Goal: Transaction & Acquisition: Purchase product/service

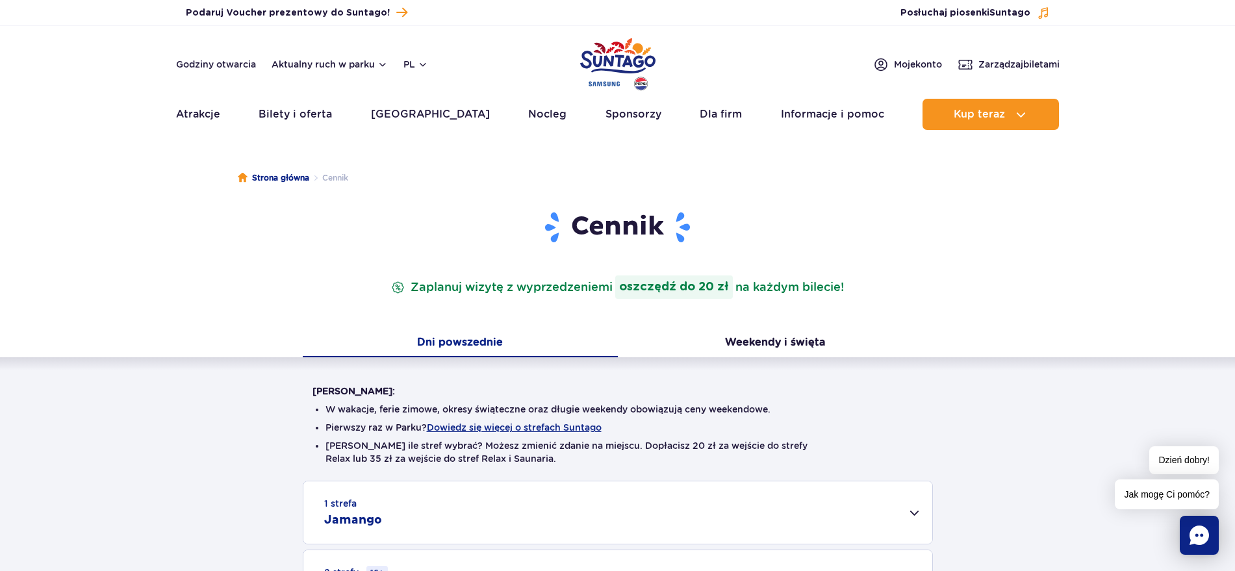
scroll to position [406, 0]
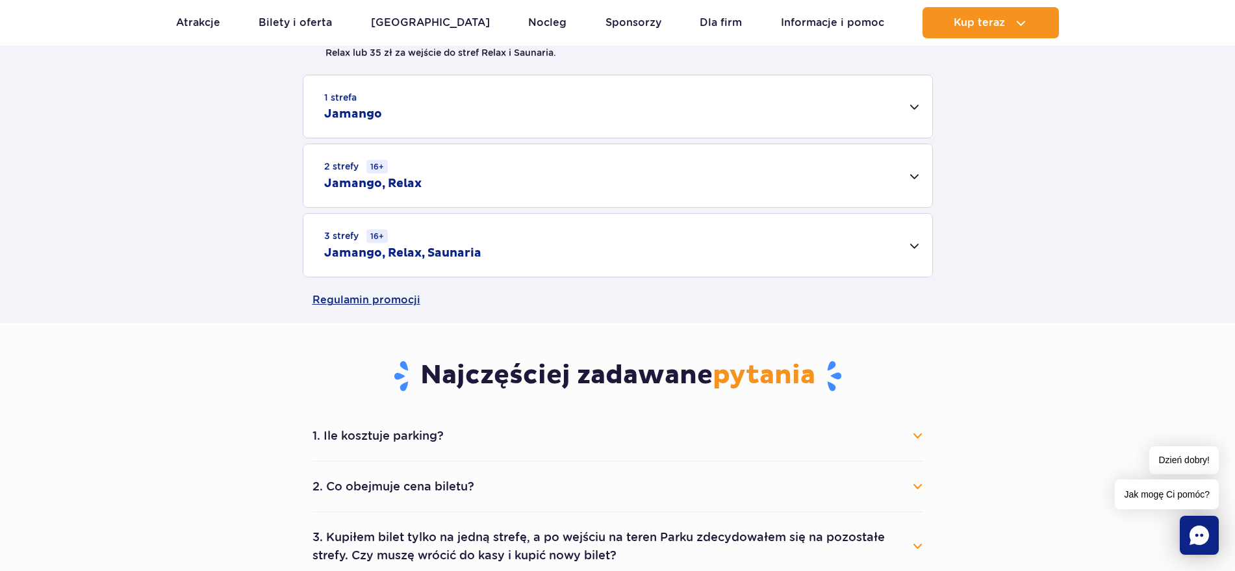
click at [847, 115] on div "1 strefa Jamango" at bounding box center [617, 106] width 629 height 62
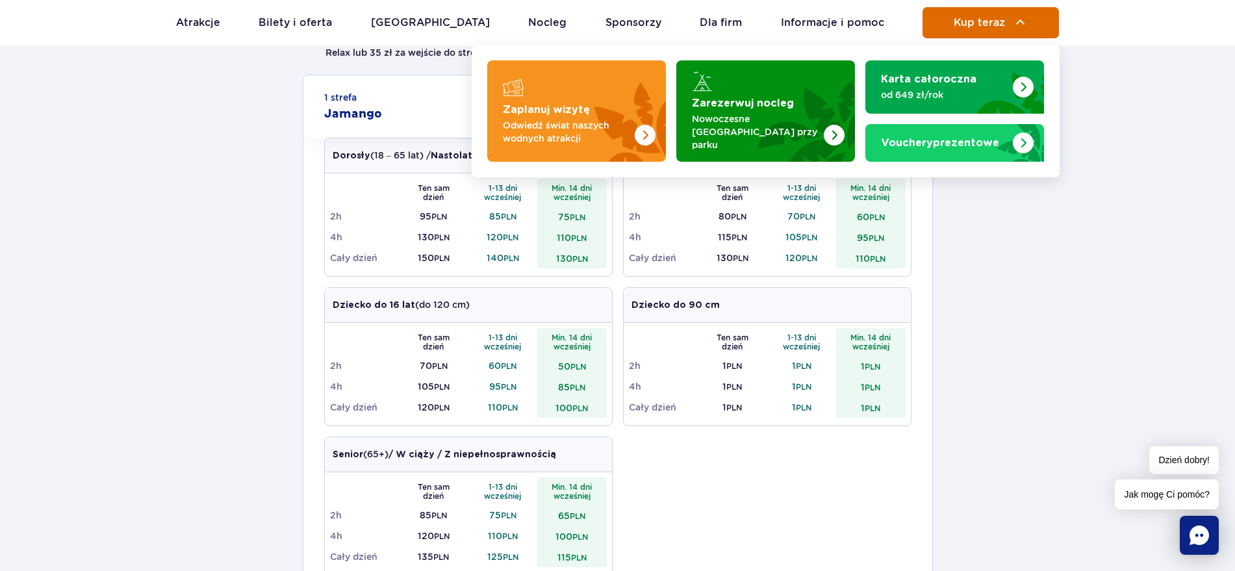
click at [969, 31] on button "Kup teraz" at bounding box center [991, 22] width 136 height 31
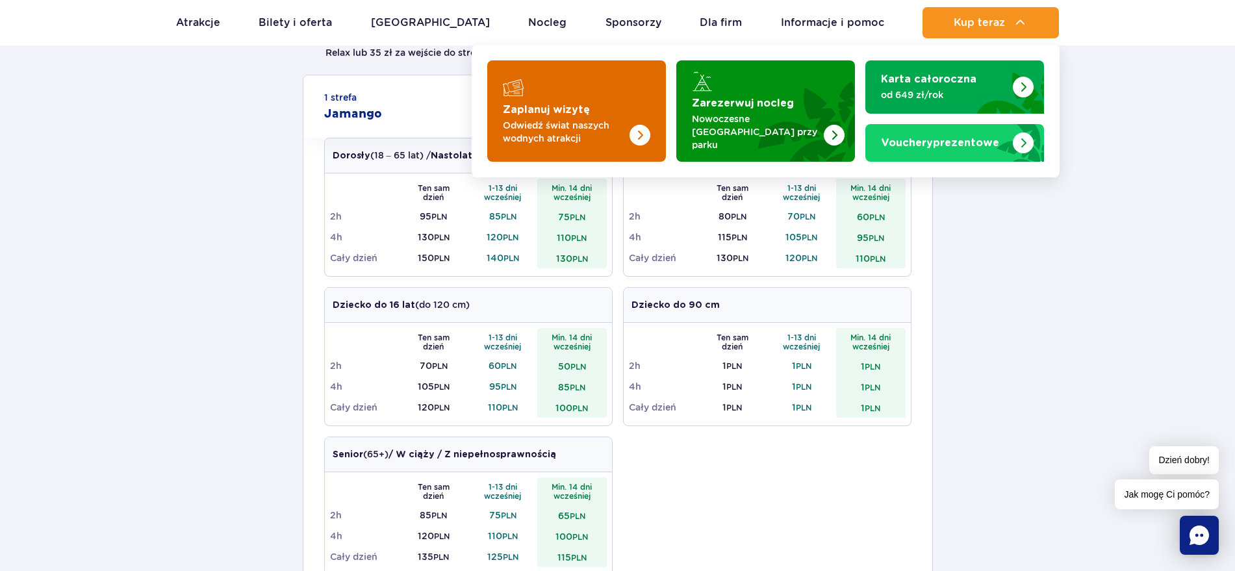
click at [570, 121] on p "Odwiedź świat naszych wodnych atrakcji" at bounding box center [566, 132] width 127 height 26
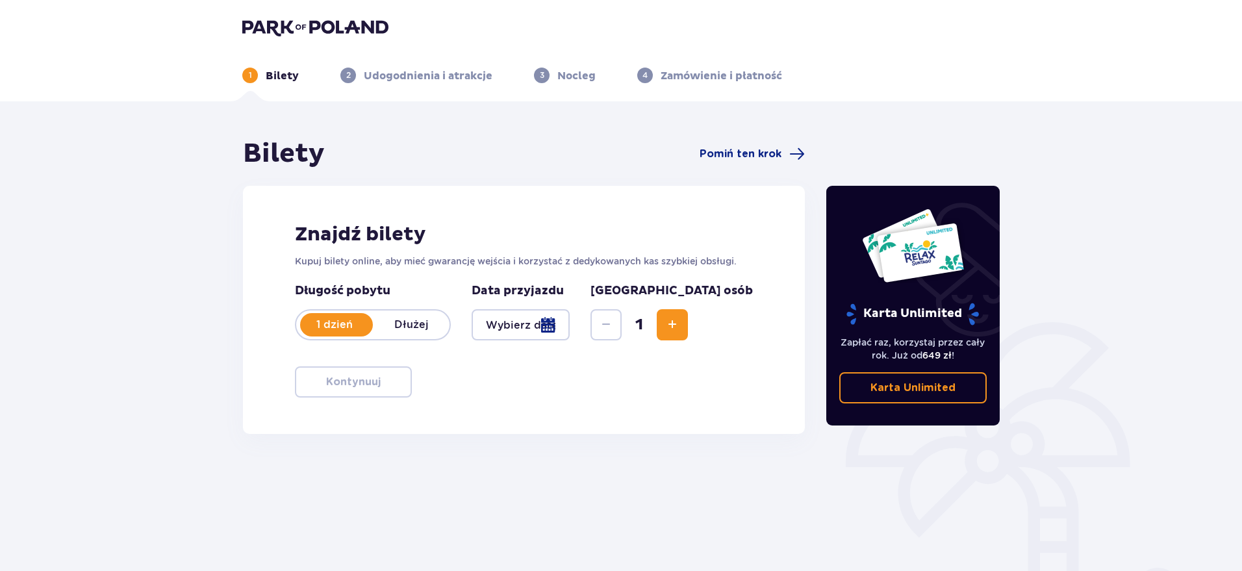
click at [570, 318] on div at bounding box center [521, 324] width 98 height 31
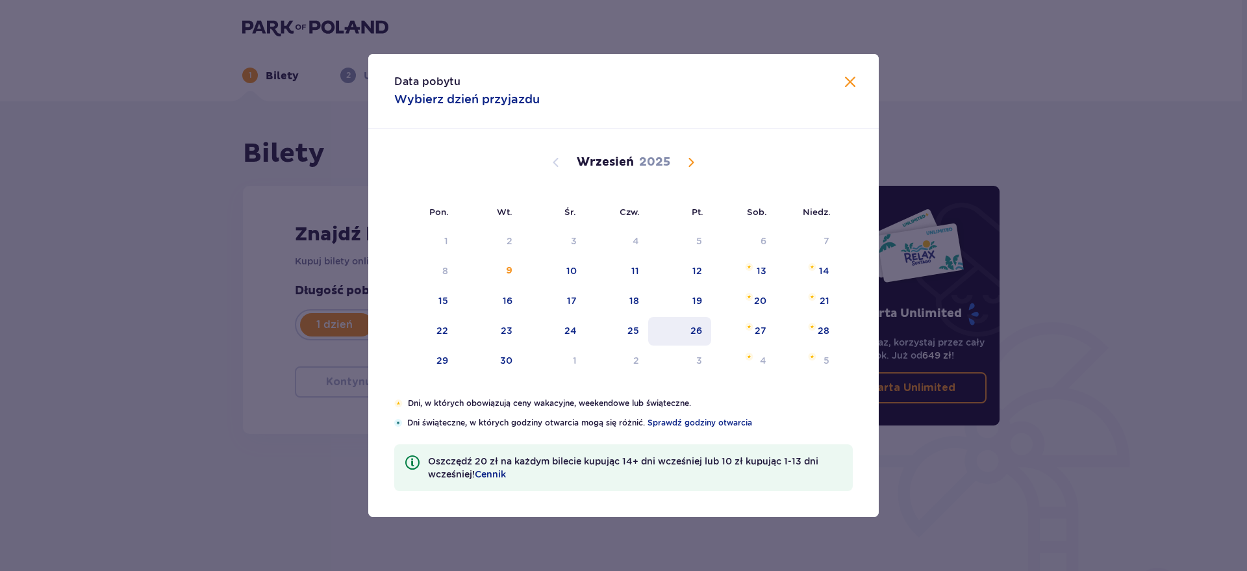
click at [696, 327] on div "26" at bounding box center [697, 330] width 12 height 13
type input "[DATE]"
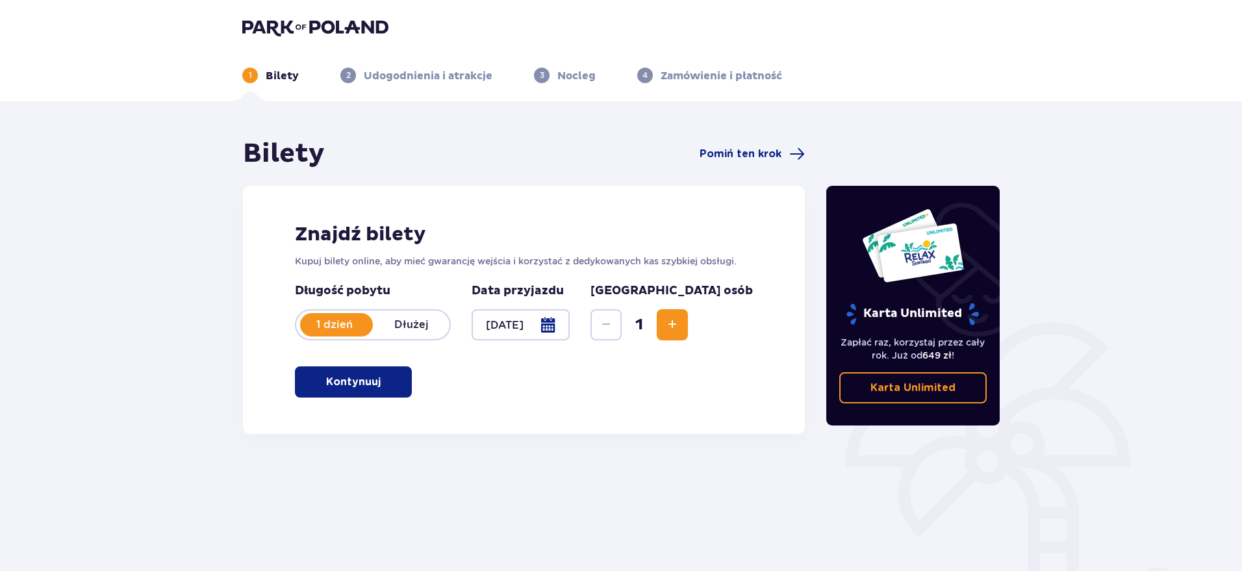
click at [680, 326] on span "Increase" at bounding box center [673, 325] width 16 height 16
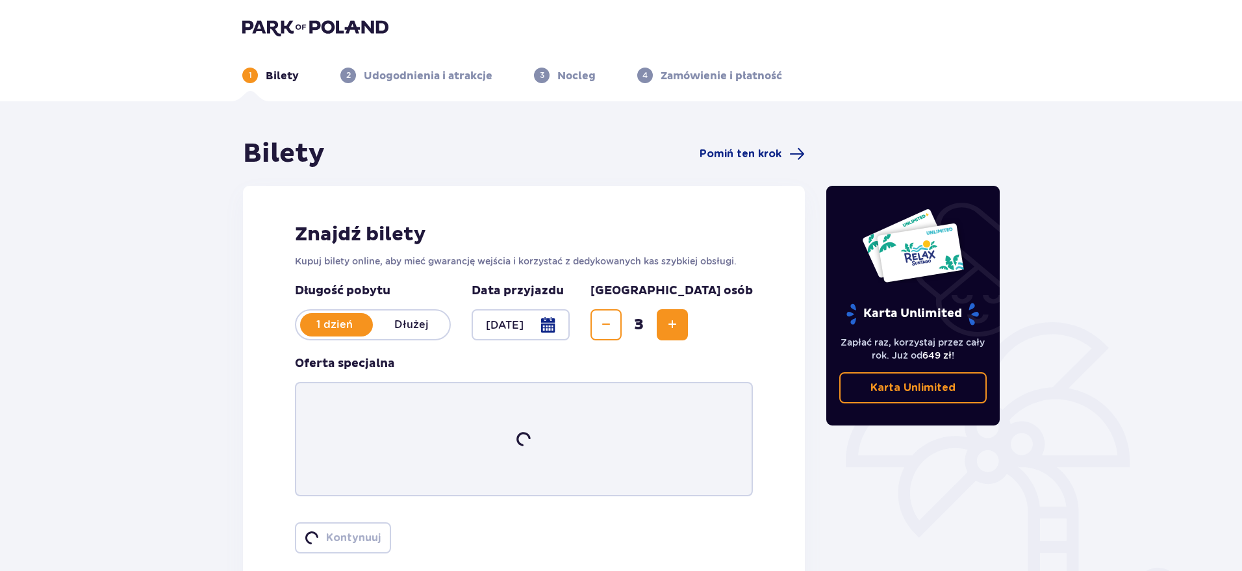
click at [680, 326] on span "Increase" at bounding box center [673, 325] width 16 height 16
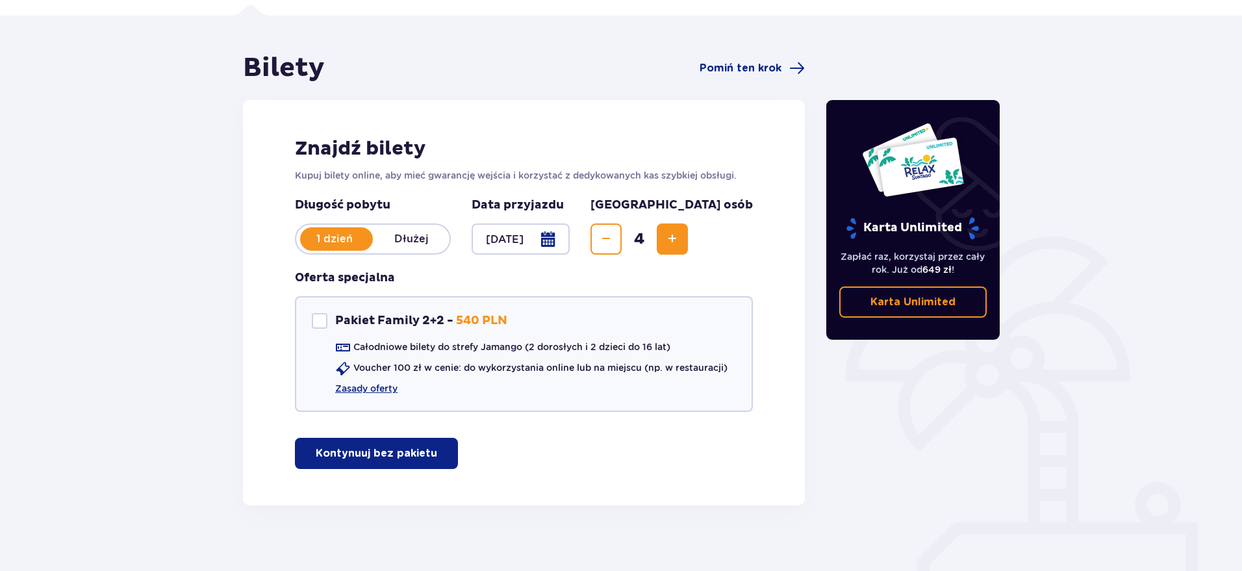
scroll to position [98, 0]
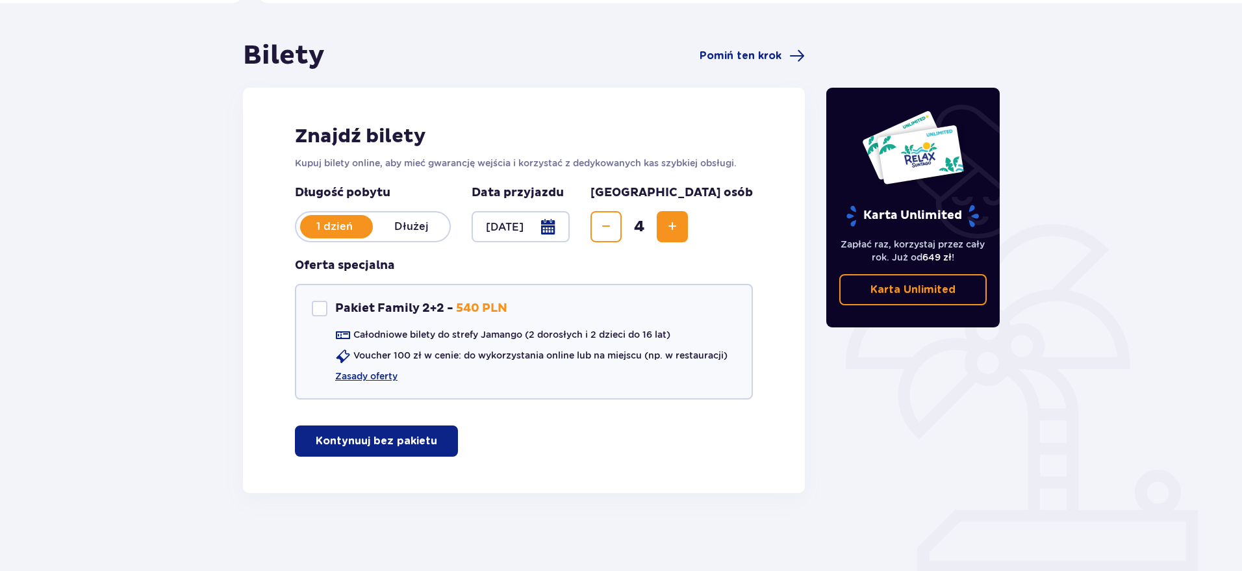
click at [422, 437] on p "Kontynuuj bez pakietu" at bounding box center [376, 441] width 121 height 14
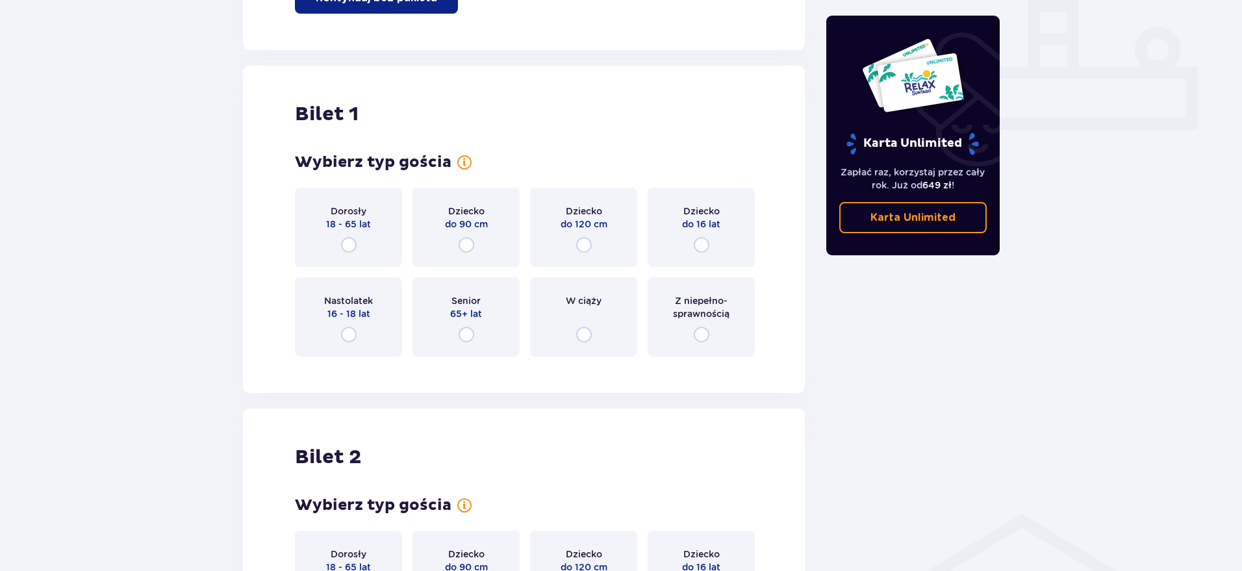
scroll to position [591, 0]
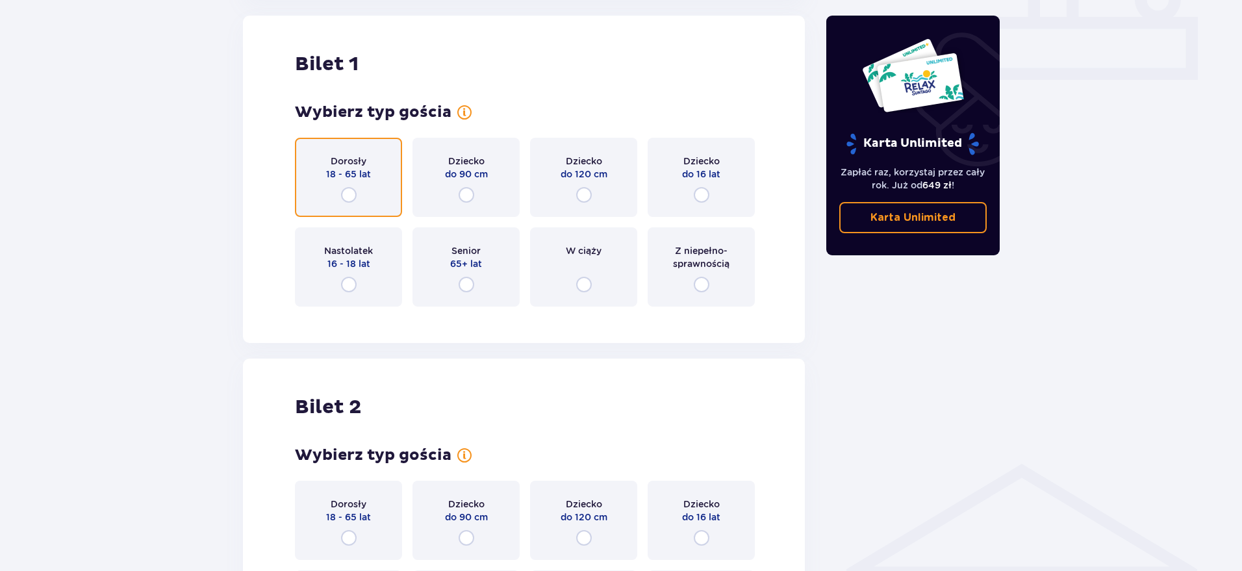
click at [348, 196] on input "radio" at bounding box center [349, 195] width 16 height 16
radio input "true"
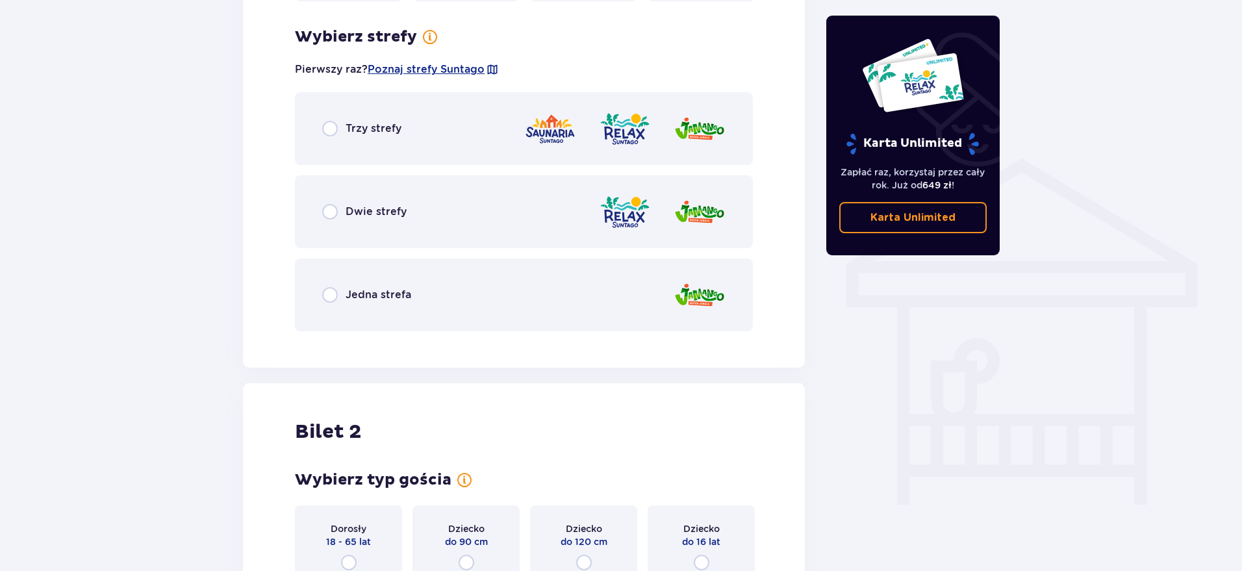
scroll to position [908, 0]
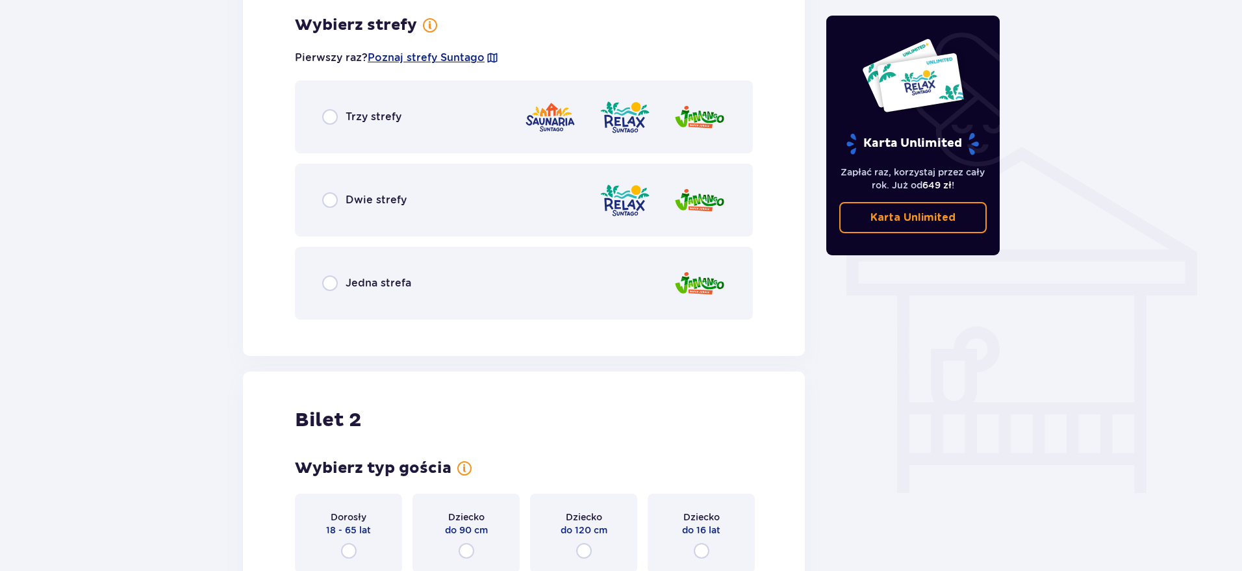
click at [412, 264] on div "Jedna strefa" at bounding box center [524, 283] width 458 height 73
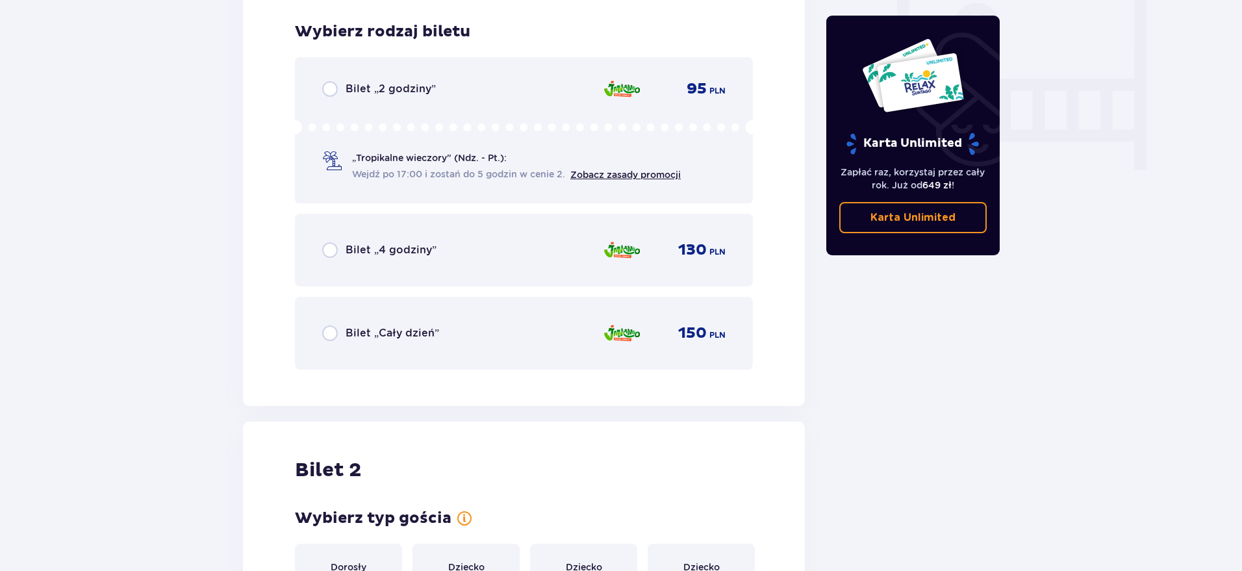
scroll to position [1238, 0]
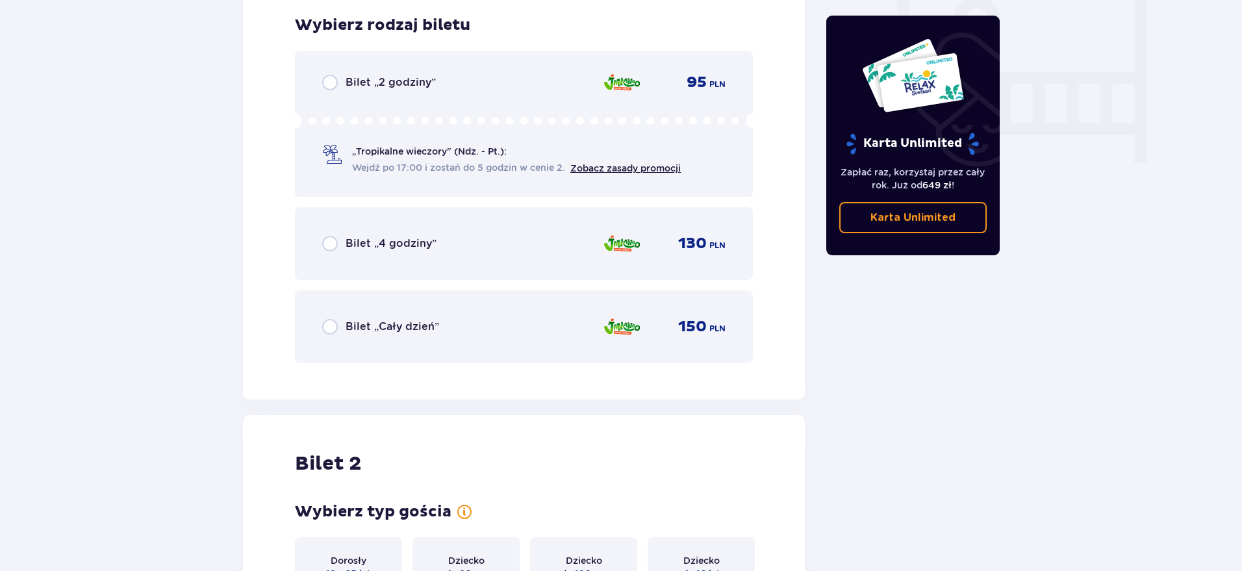
click at [383, 82] on p "Bilet „2 godziny”" at bounding box center [391, 82] width 90 height 14
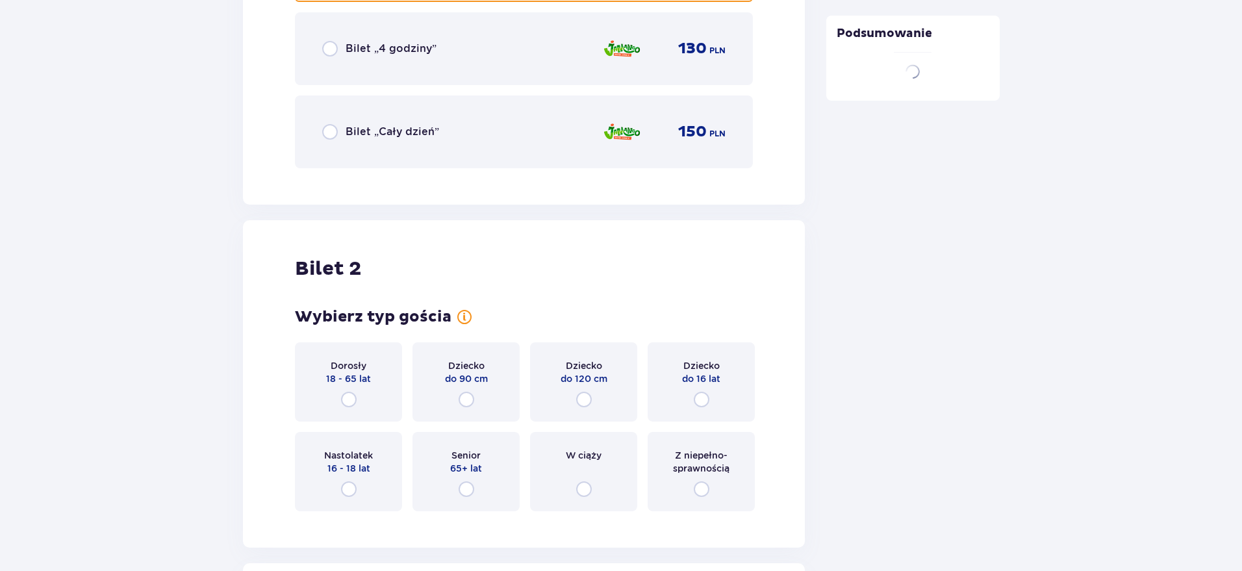
scroll to position [1638, 0]
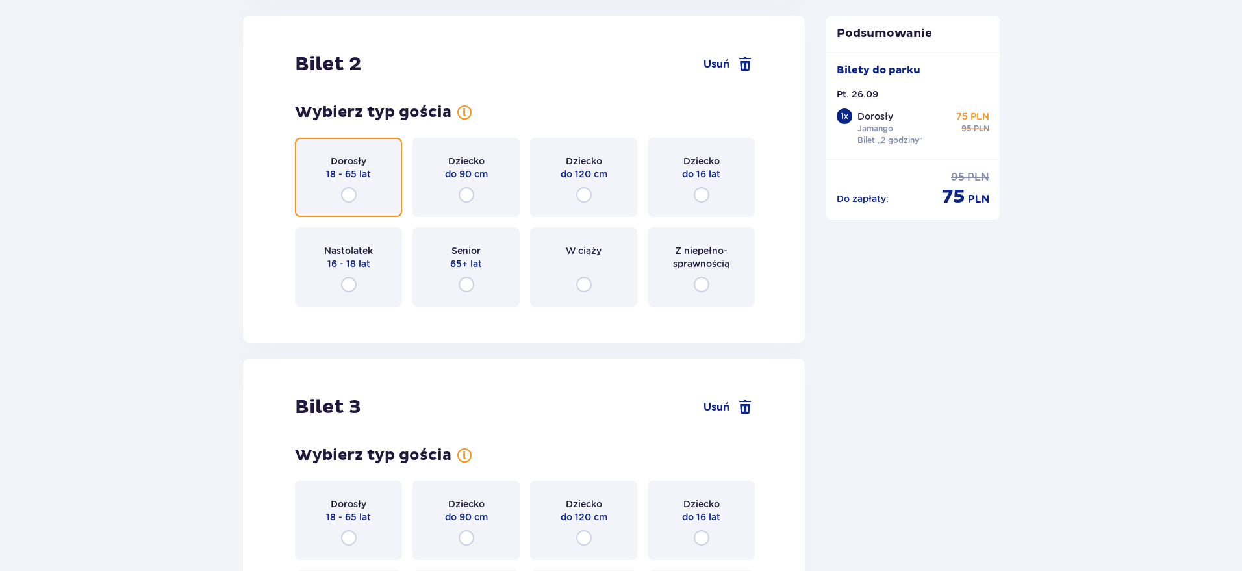
click at [349, 188] on input "radio" at bounding box center [349, 195] width 16 height 16
radio input "true"
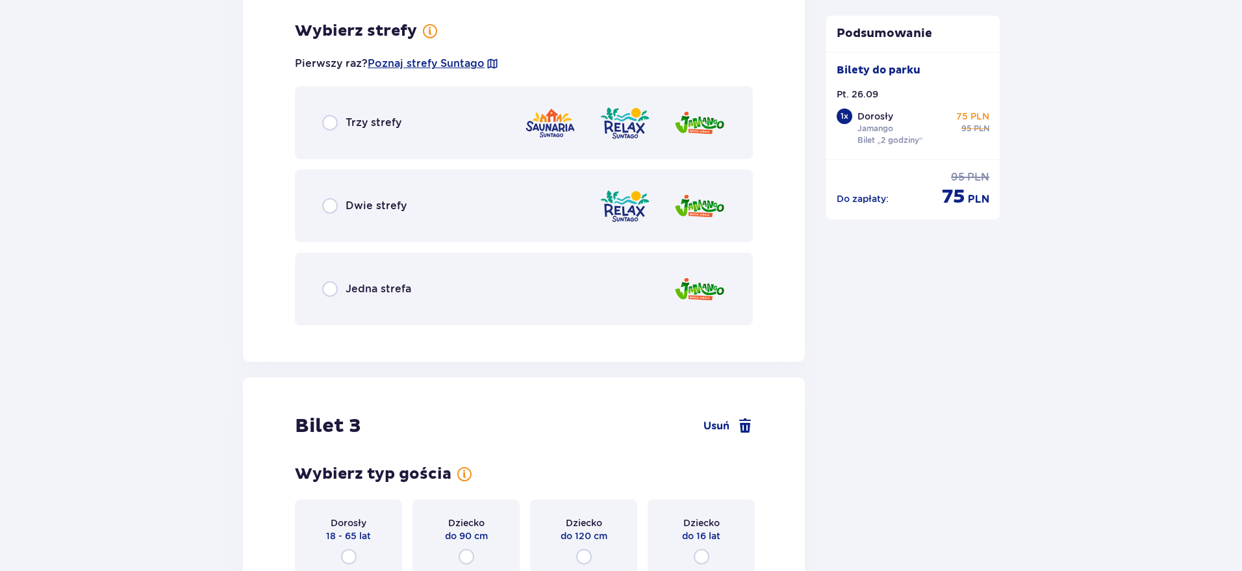
scroll to position [1955, 0]
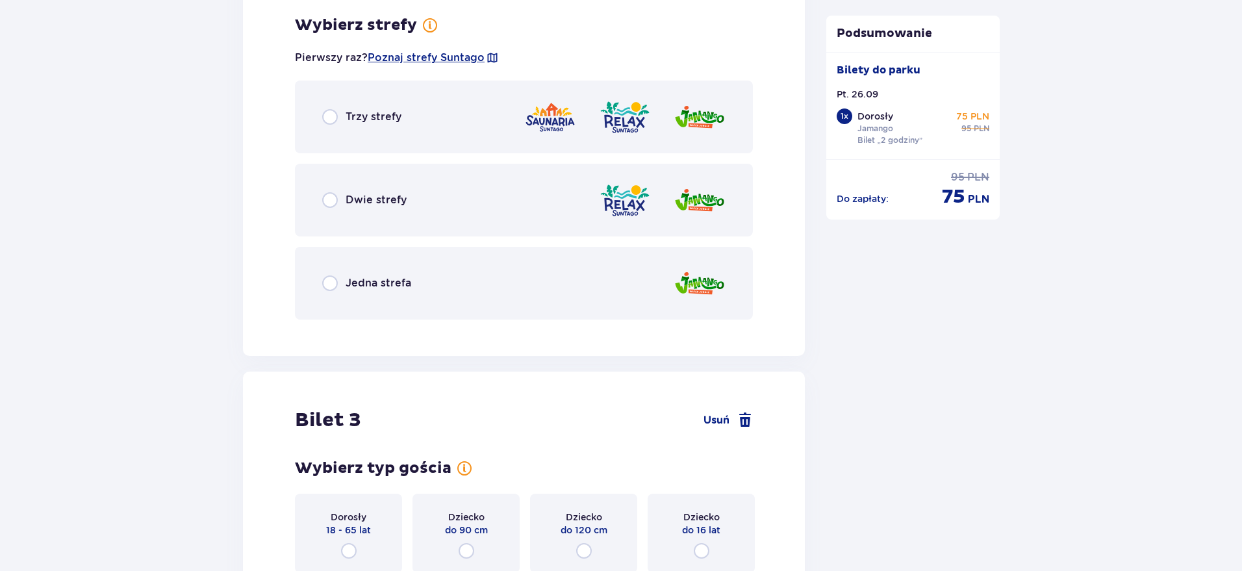
click at [386, 283] on p "Jedna strefa" at bounding box center [379, 283] width 66 height 14
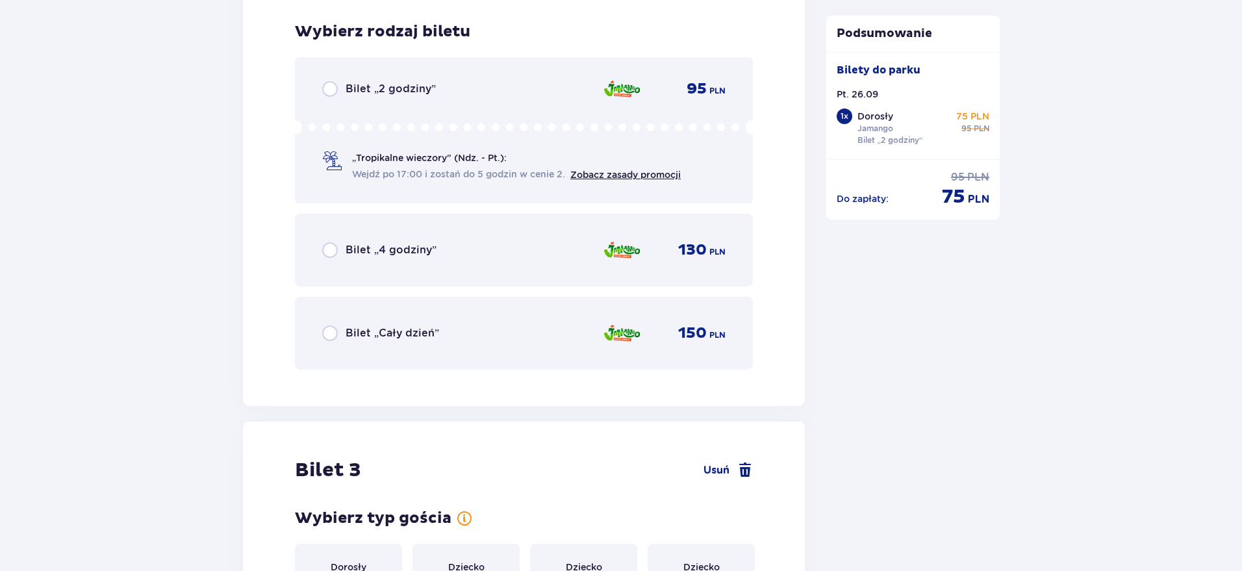
scroll to position [2285, 0]
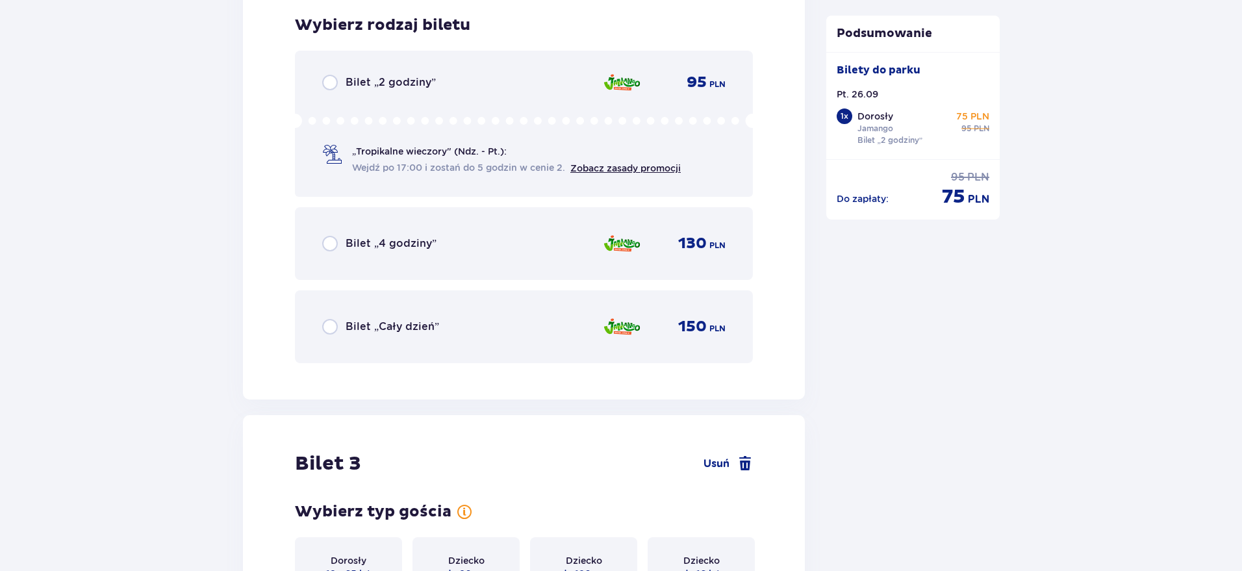
click at [405, 79] on p "Bilet „2 godziny”" at bounding box center [391, 82] width 90 height 14
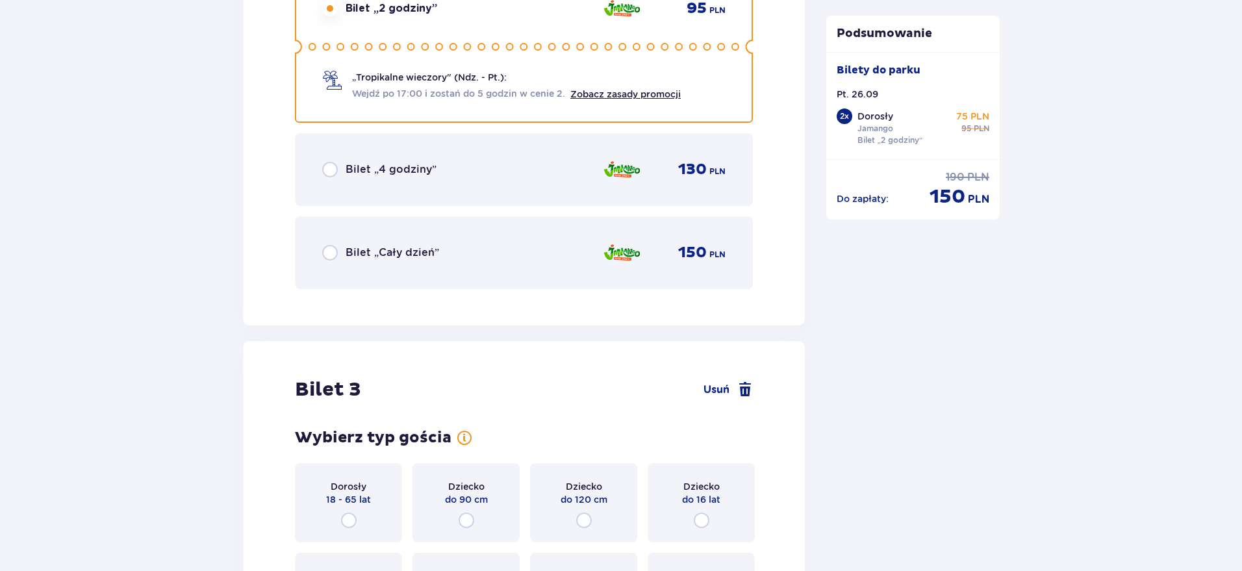
scroll to position [2685, 0]
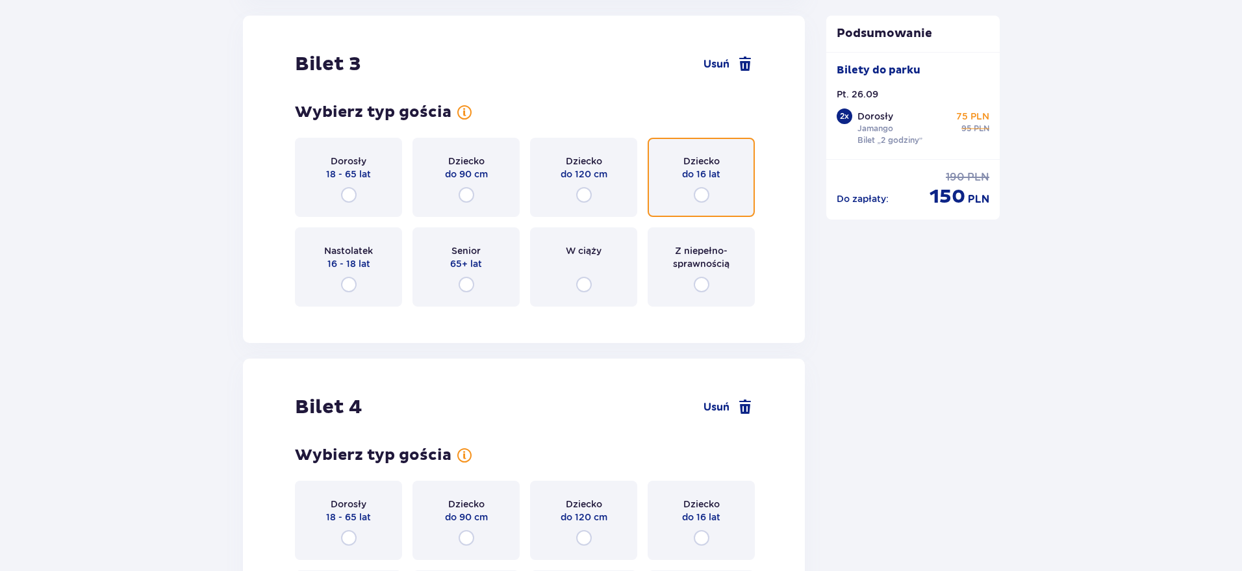
click at [702, 192] on input "radio" at bounding box center [702, 195] width 16 height 16
radio input "true"
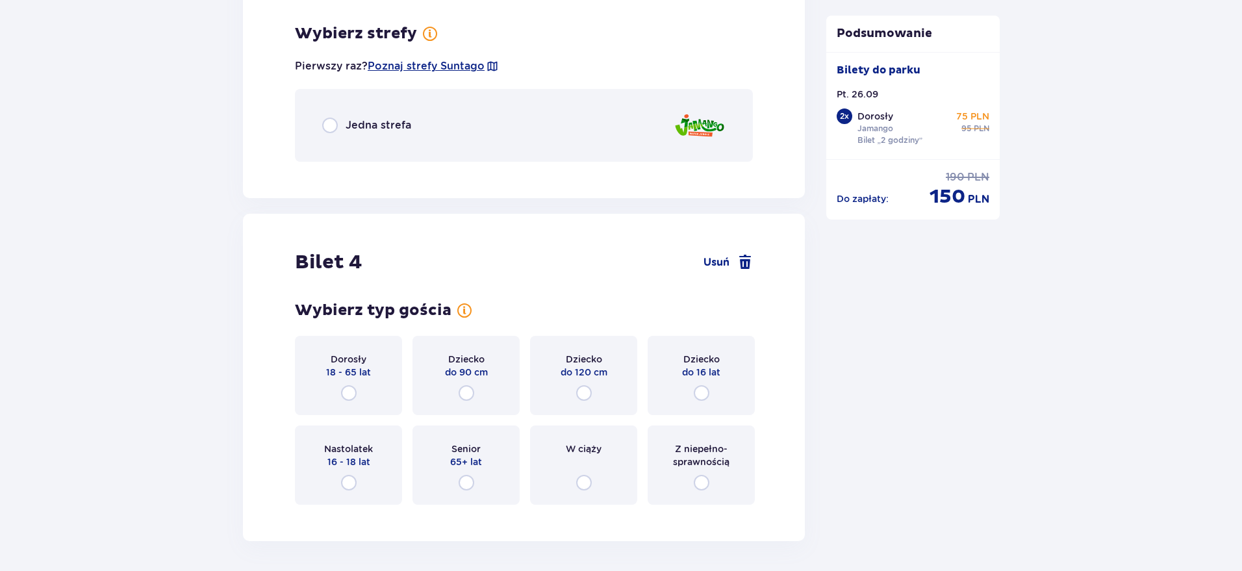
scroll to position [3002, 0]
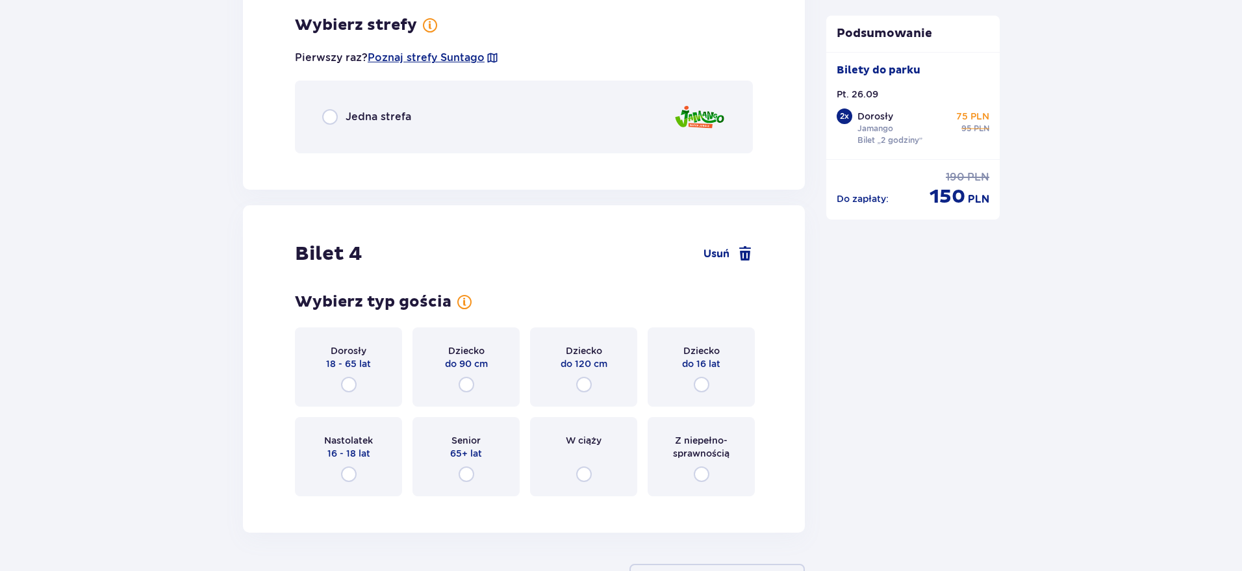
click at [393, 112] on p "Jedna strefa" at bounding box center [379, 117] width 66 height 14
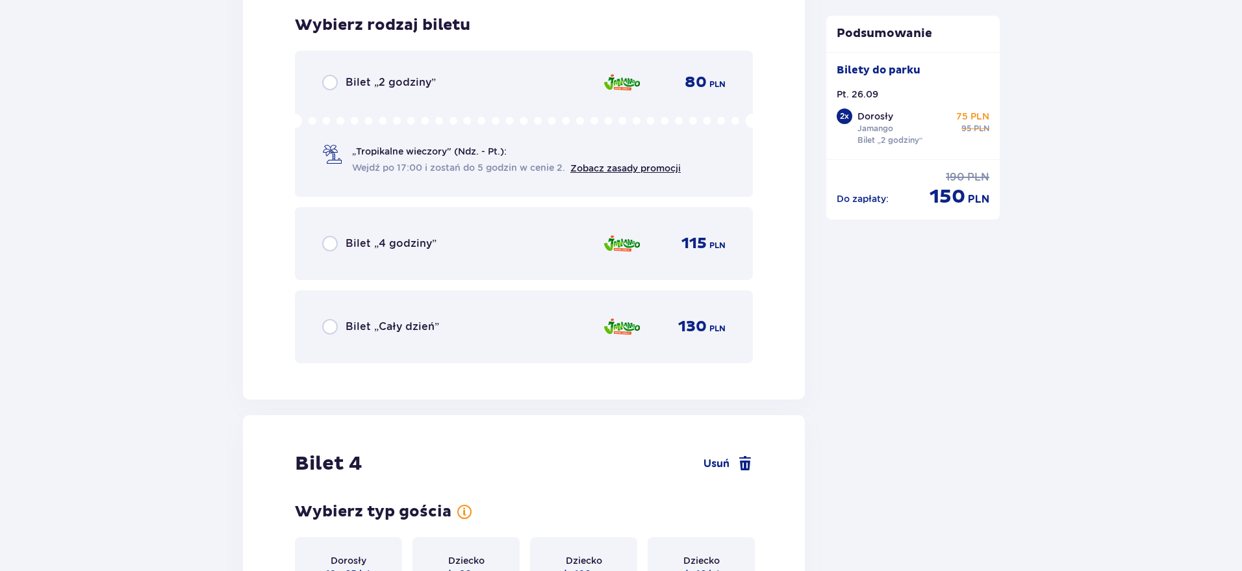
scroll to position [2759, 0]
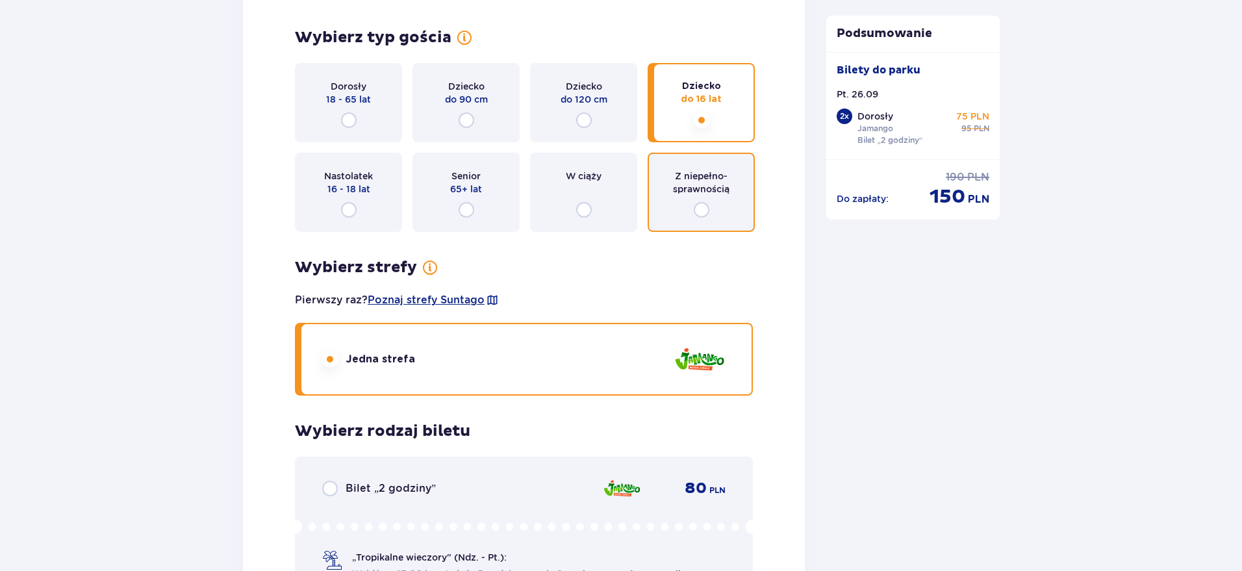
click at [702, 202] on input "radio" at bounding box center [702, 210] width 16 height 16
radio input "true"
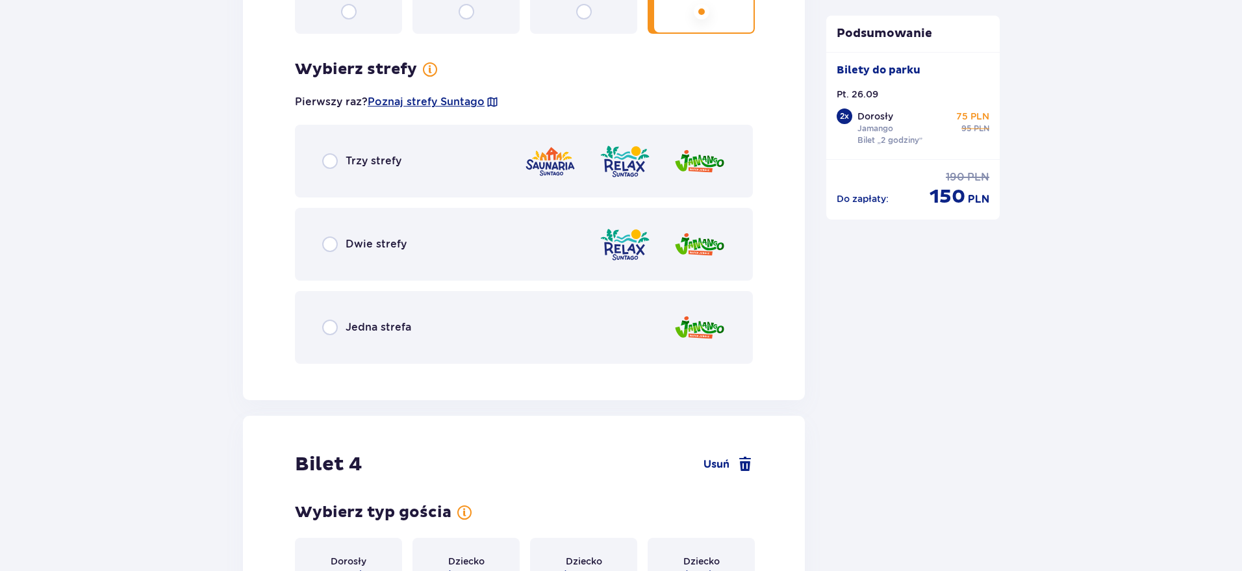
scroll to position [3002, 0]
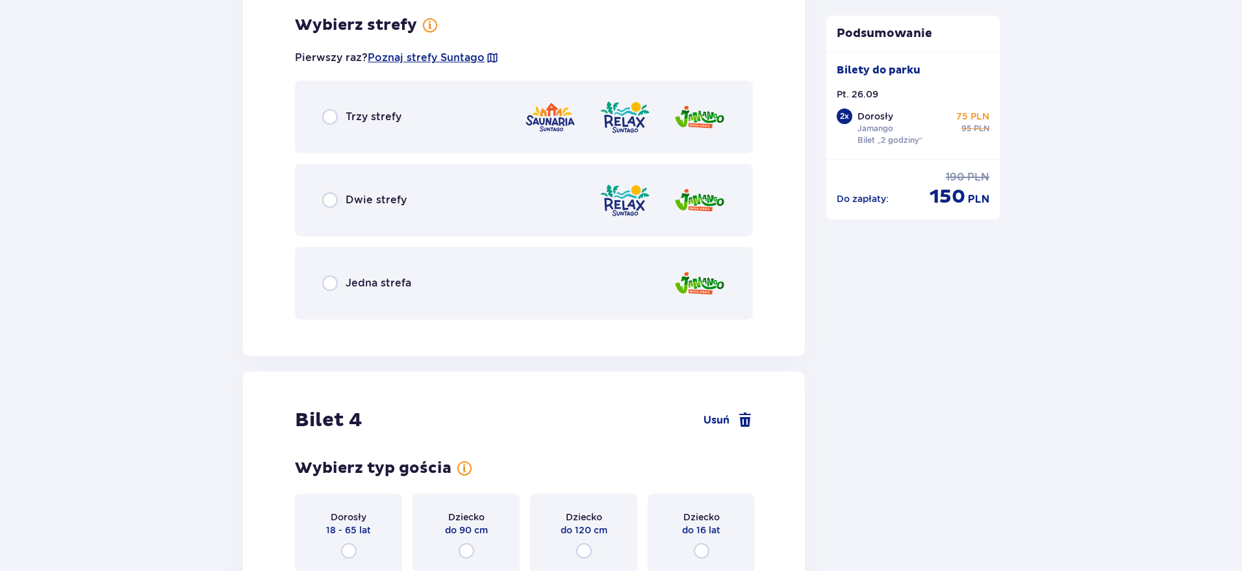
click at [465, 279] on div "Jedna strefa" at bounding box center [524, 283] width 458 height 73
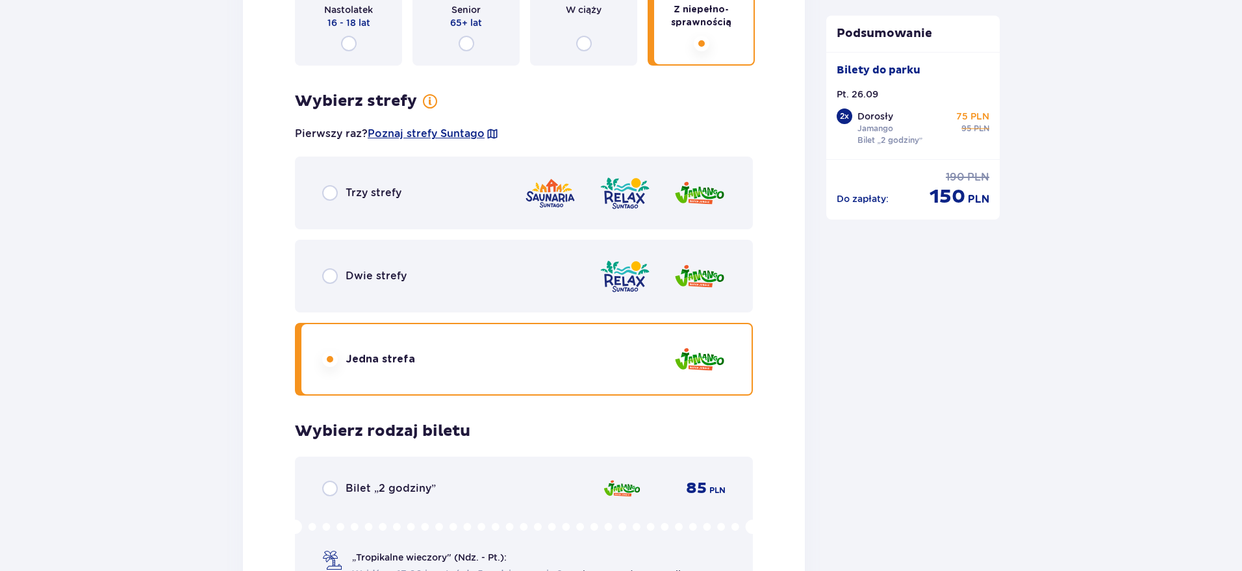
scroll to position [2520, 0]
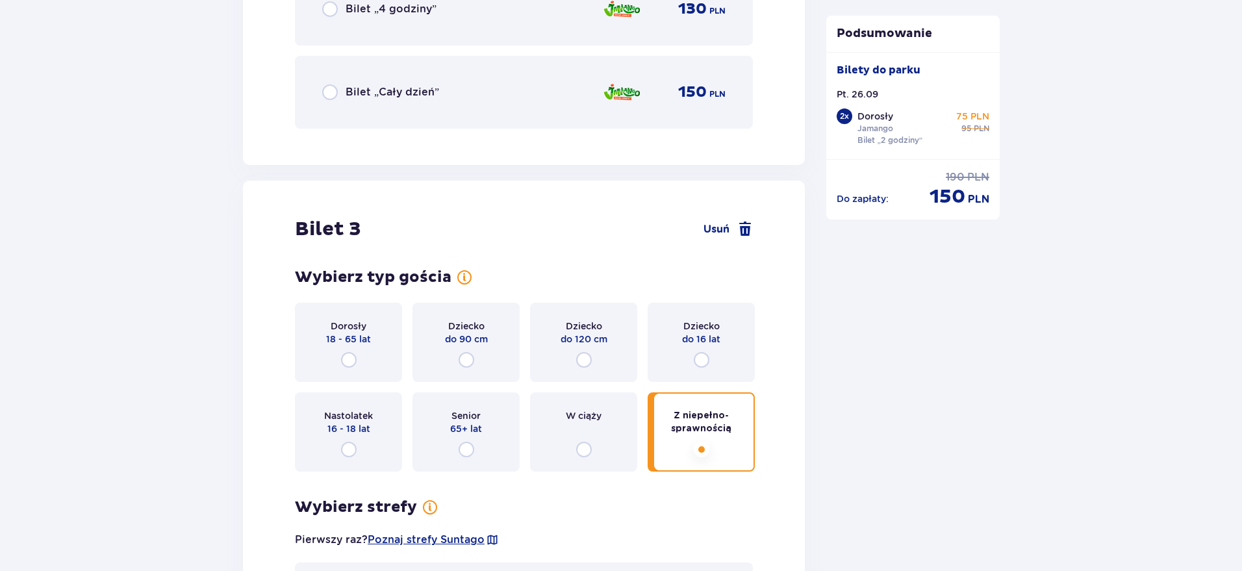
click at [700, 344] on p "do 16 lat" at bounding box center [701, 339] width 38 height 13
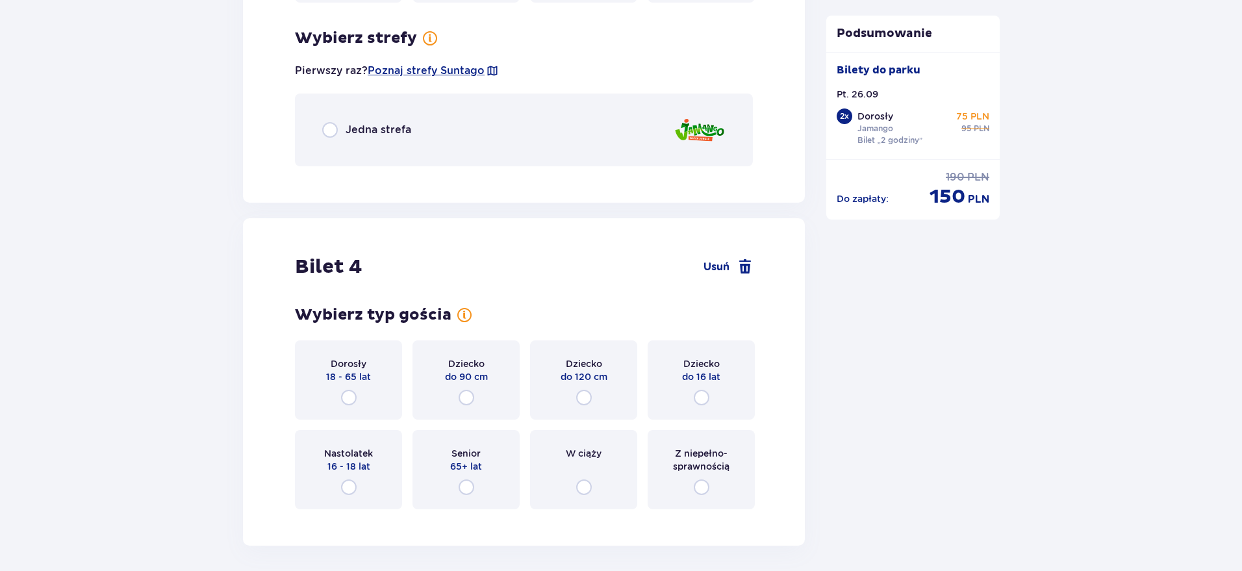
scroll to position [3002, 0]
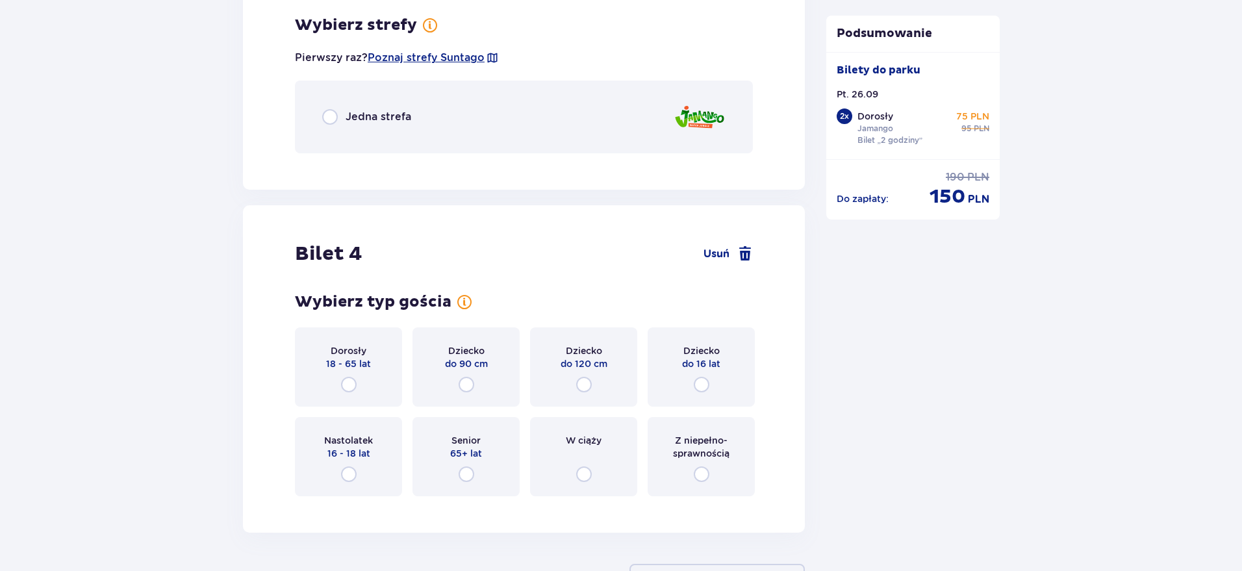
click at [416, 136] on div "Jedna strefa" at bounding box center [524, 117] width 458 height 73
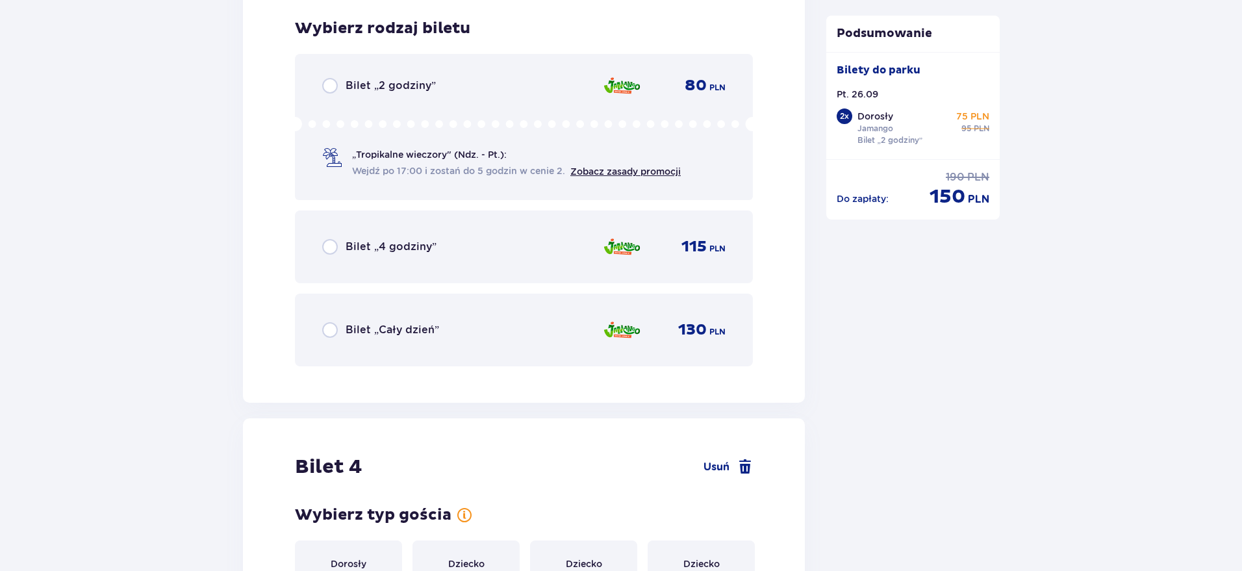
scroll to position [3165, 0]
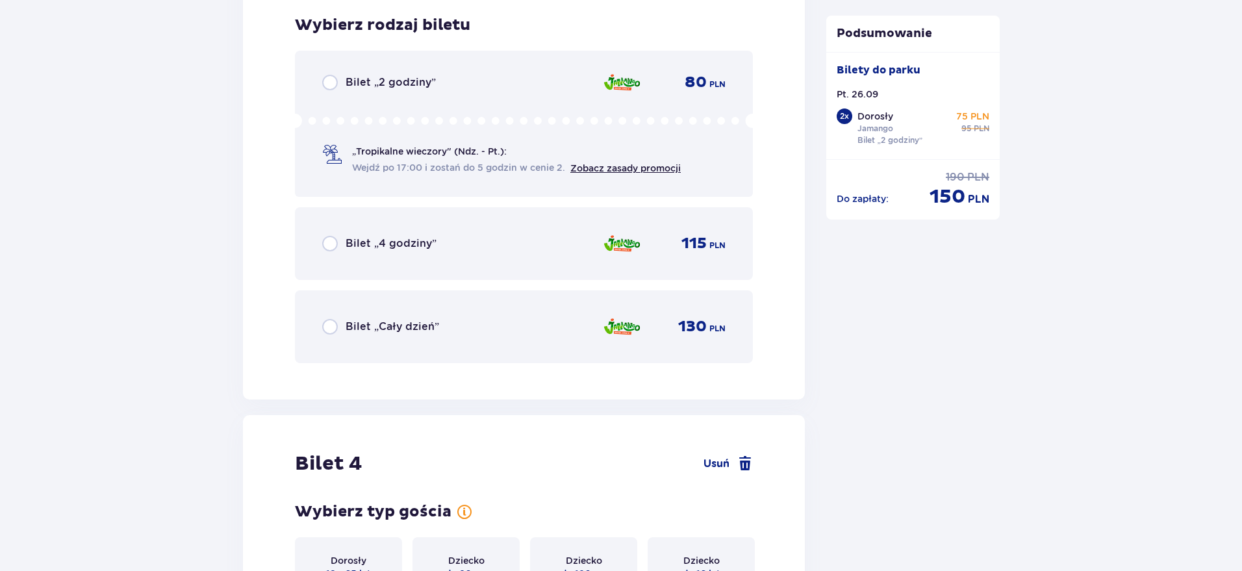
click at [455, 85] on div "Bilet „2 godziny” 80 PLN" at bounding box center [523, 83] width 403 height 16
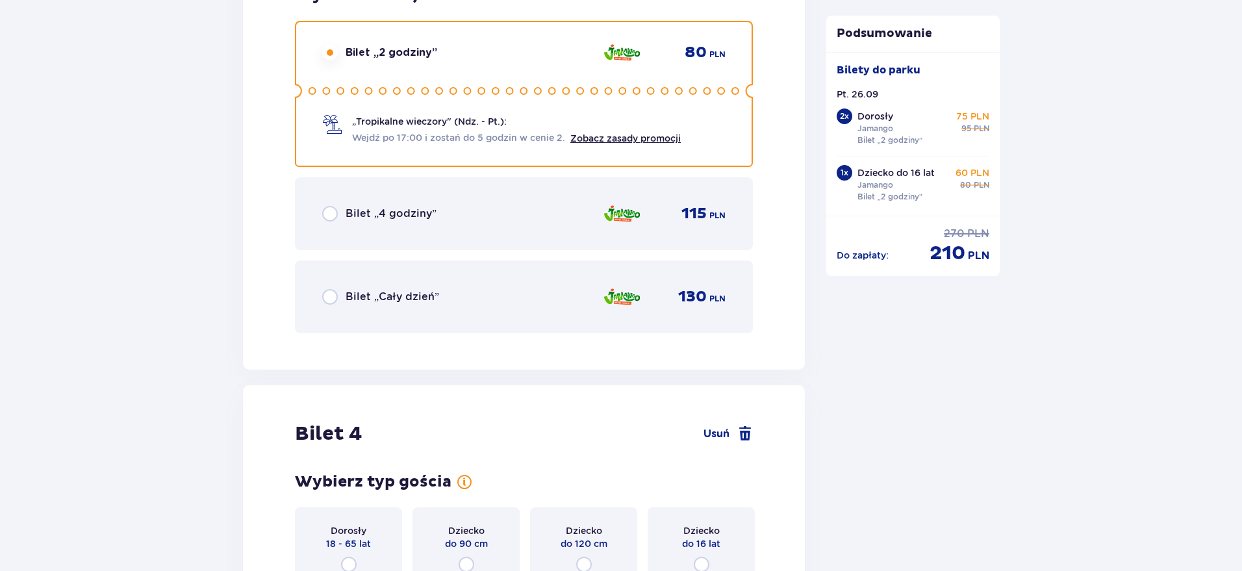
scroll to position [3477, 0]
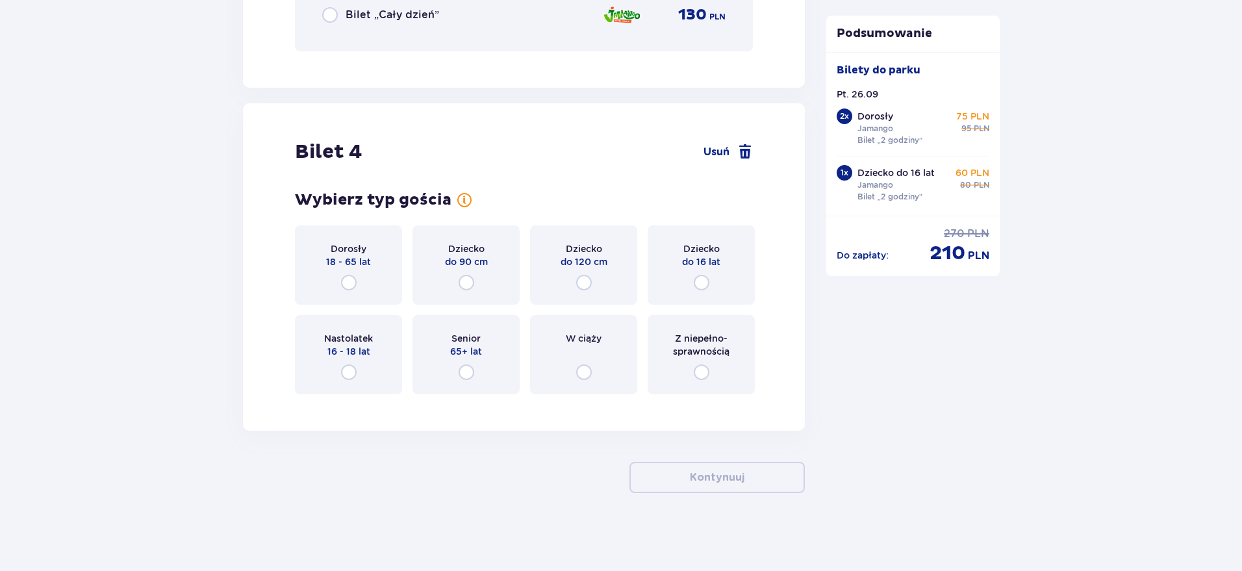
click at [703, 268] on div "Dziecko do 16 lat" at bounding box center [701, 264] width 107 height 79
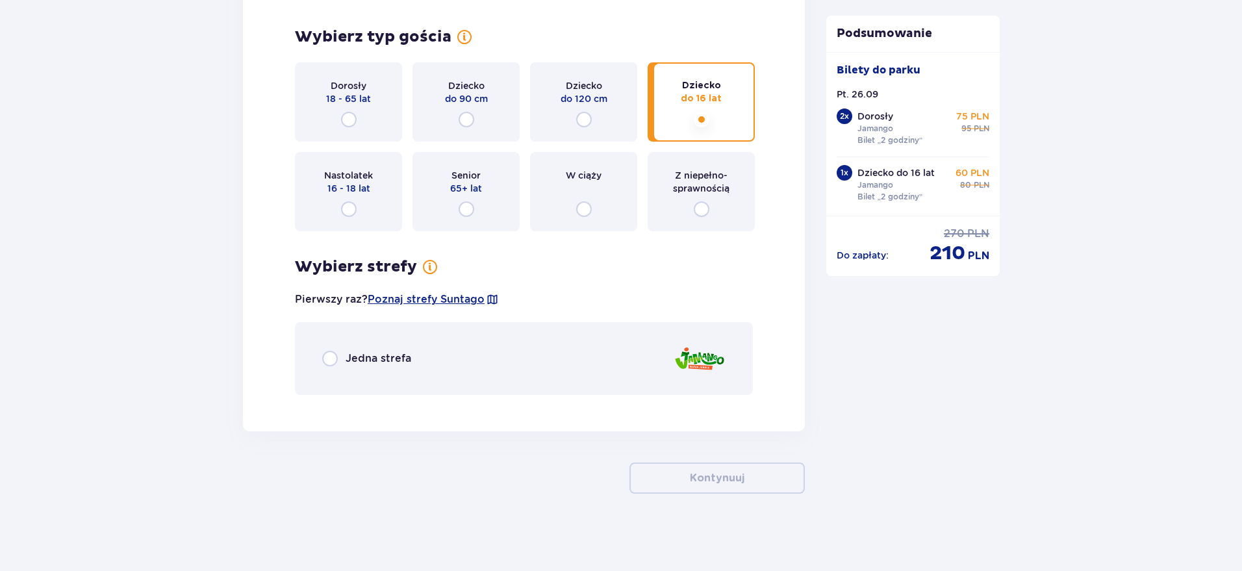
scroll to position [3641, 0]
click at [489, 347] on div "Jedna strefa" at bounding box center [524, 358] width 458 height 73
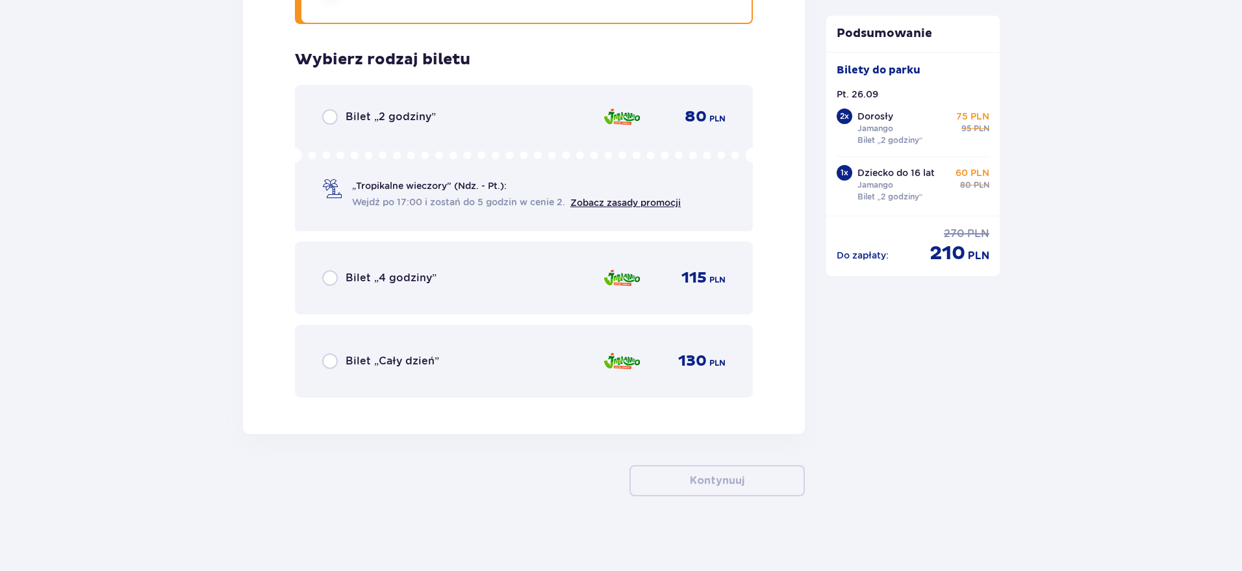
scroll to position [4015, 0]
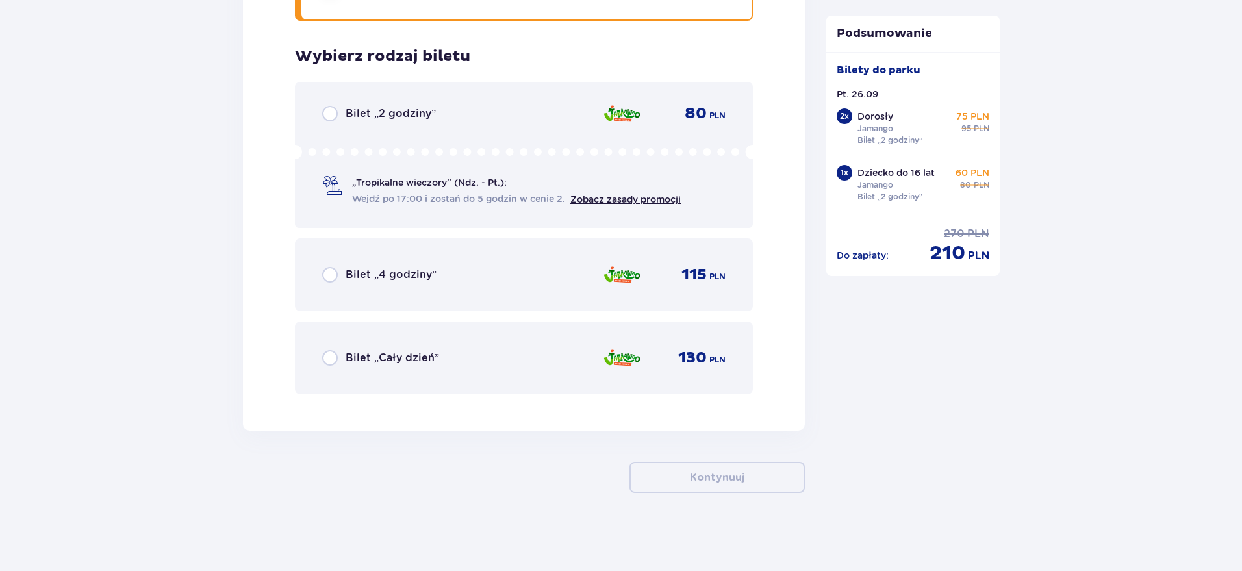
click at [656, 118] on div "80 PLN" at bounding box center [664, 113] width 123 height 27
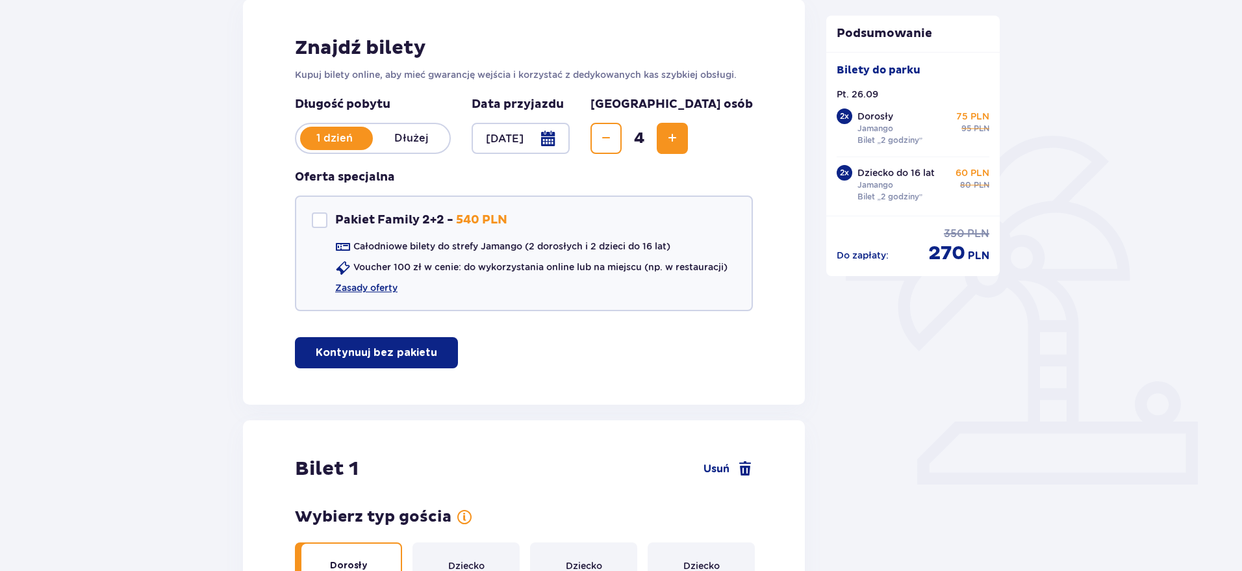
scroll to position [0, 0]
